Goal: Obtain resource: Download file/media

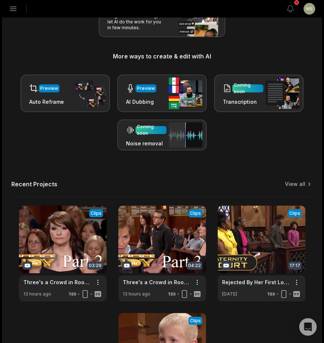
scroll to position [183, 0]
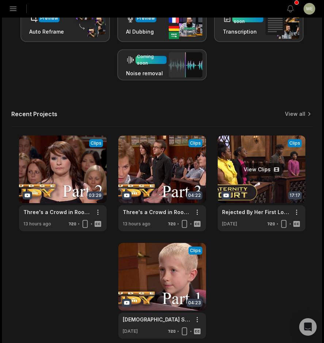
click at [239, 164] on link at bounding box center [262, 183] width 88 height 96
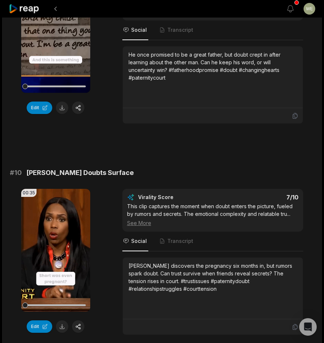
scroll to position [1910, 0]
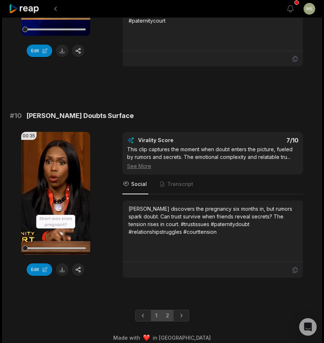
click at [164, 310] on link "2" at bounding box center [167, 316] width 12 height 12
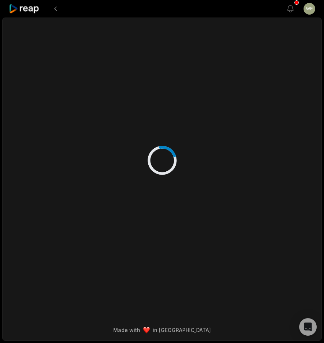
scroll to position [0, 0]
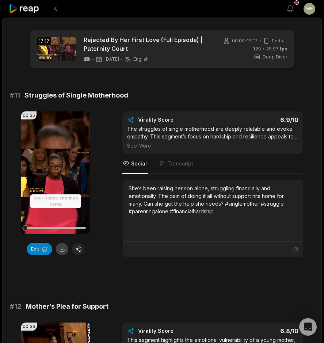
click at [62, 251] on button at bounding box center [62, 249] width 12 height 12
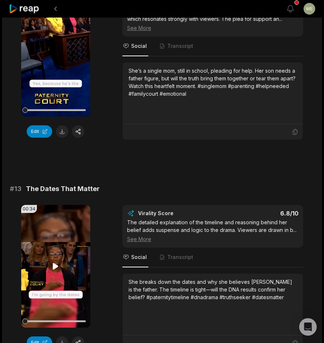
scroll to position [365, 0]
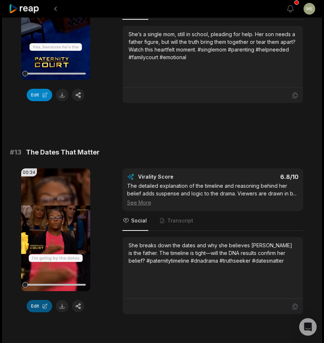
drag, startPoint x: 62, startPoint y: 306, endPoint x: 49, endPoint y: 302, distance: 14.4
click at [63, 306] on button at bounding box center [62, 306] width 12 height 12
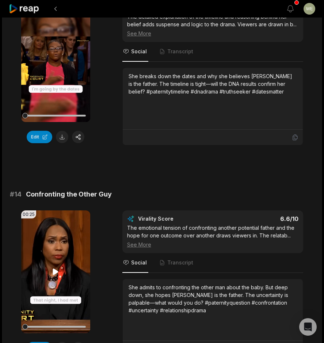
scroll to position [584, 0]
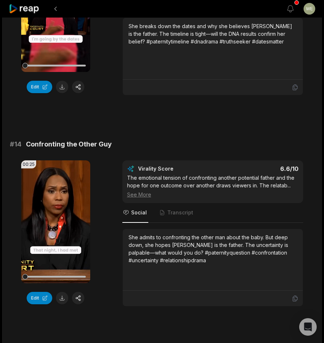
click at [64, 297] on button at bounding box center [62, 298] width 12 height 12
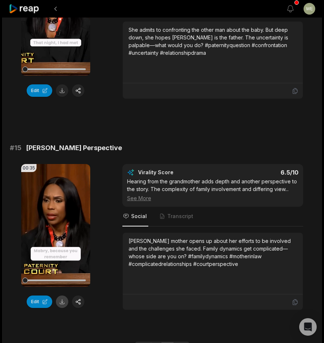
scroll to position [832, 0]
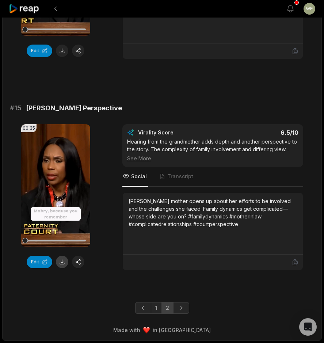
click at [64, 264] on button at bounding box center [62, 262] width 12 height 12
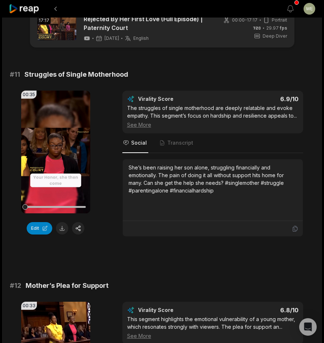
scroll to position [0, 0]
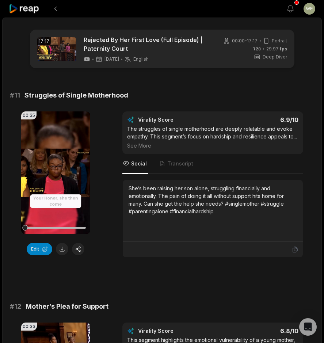
click at [63, 251] on button at bounding box center [62, 249] width 12 height 12
drag, startPoint x: 24, startPoint y: 94, endPoint x: 138, endPoint y: 93, distance: 113.2
click at [138, 93] on div "# 11 Struggles of Single Motherhood" at bounding box center [162, 95] width 304 height 10
drag, startPoint x: 138, startPoint y: 93, endPoint x: 114, endPoint y: 93, distance: 23.7
copy span "Struggles of Single Motherhood"
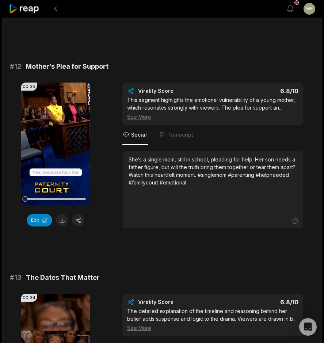
scroll to position [329, 0]
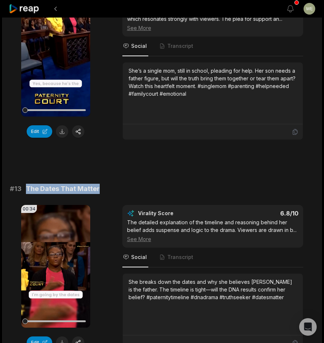
drag, startPoint x: 23, startPoint y: 188, endPoint x: 103, endPoint y: 187, distance: 79.3
click at [103, 187] on div "# 13 The Dates That Matter" at bounding box center [162, 189] width 304 height 10
drag, startPoint x: 103, startPoint y: 187, endPoint x: 88, endPoint y: 188, distance: 14.6
copy span "The Dates That Matter"
click at [152, 182] on div "# 11 Struggles of Single Motherhood 00:35 Your browser does not support mp4 for…" at bounding box center [162, 268] width 304 height 1012
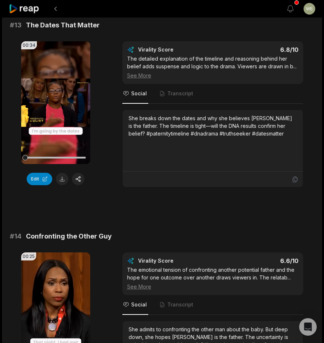
scroll to position [548, 0]
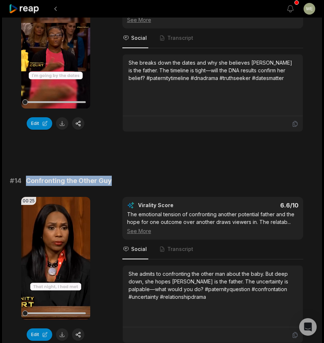
drag, startPoint x: 22, startPoint y: 180, endPoint x: 124, endPoint y: 179, distance: 102.3
click at [124, 179] on div "# 14 Confronting the Other Guy" at bounding box center [162, 181] width 304 height 10
drag, startPoint x: 124, startPoint y: 179, endPoint x: 96, endPoint y: 183, distance: 28.3
copy div "Confronting the Other Guy"
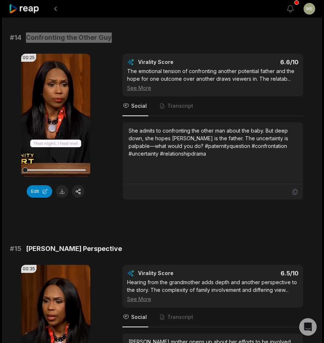
scroll to position [694, 0]
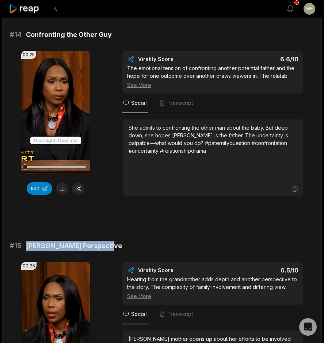
drag, startPoint x: 27, startPoint y: 245, endPoint x: 112, endPoint y: 244, distance: 85.1
click at [112, 244] on div "# 15 Ms. Mabry’s Perspective" at bounding box center [162, 246] width 304 height 10
drag, startPoint x: 112, startPoint y: 244, endPoint x: 78, endPoint y: 243, distance: 34.7
copy span "[PERSON_NAME] Perspective"
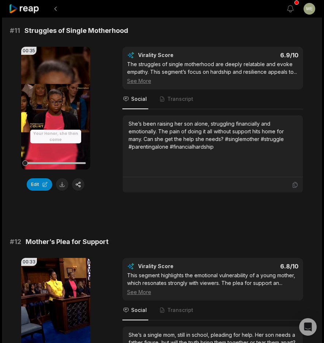
scroll to position [0, 0]
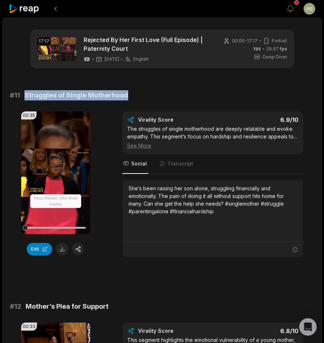
drag, startPoint x: 24, startPoint y: 95, endPoint x: 135, endPoint y: 91, distance: 110.7
click at [135, 91] on div "# 11 Struggles of Single Motherhood" at bounding box center [162, 95] width 304 height 10
drag, startPoint x: 135, startPoint y: 91, endPoint x: 117, endPoint y: 93, distance: 18.4
copy span "Struggles of Single Motherhood"
